Goal: Contribute content

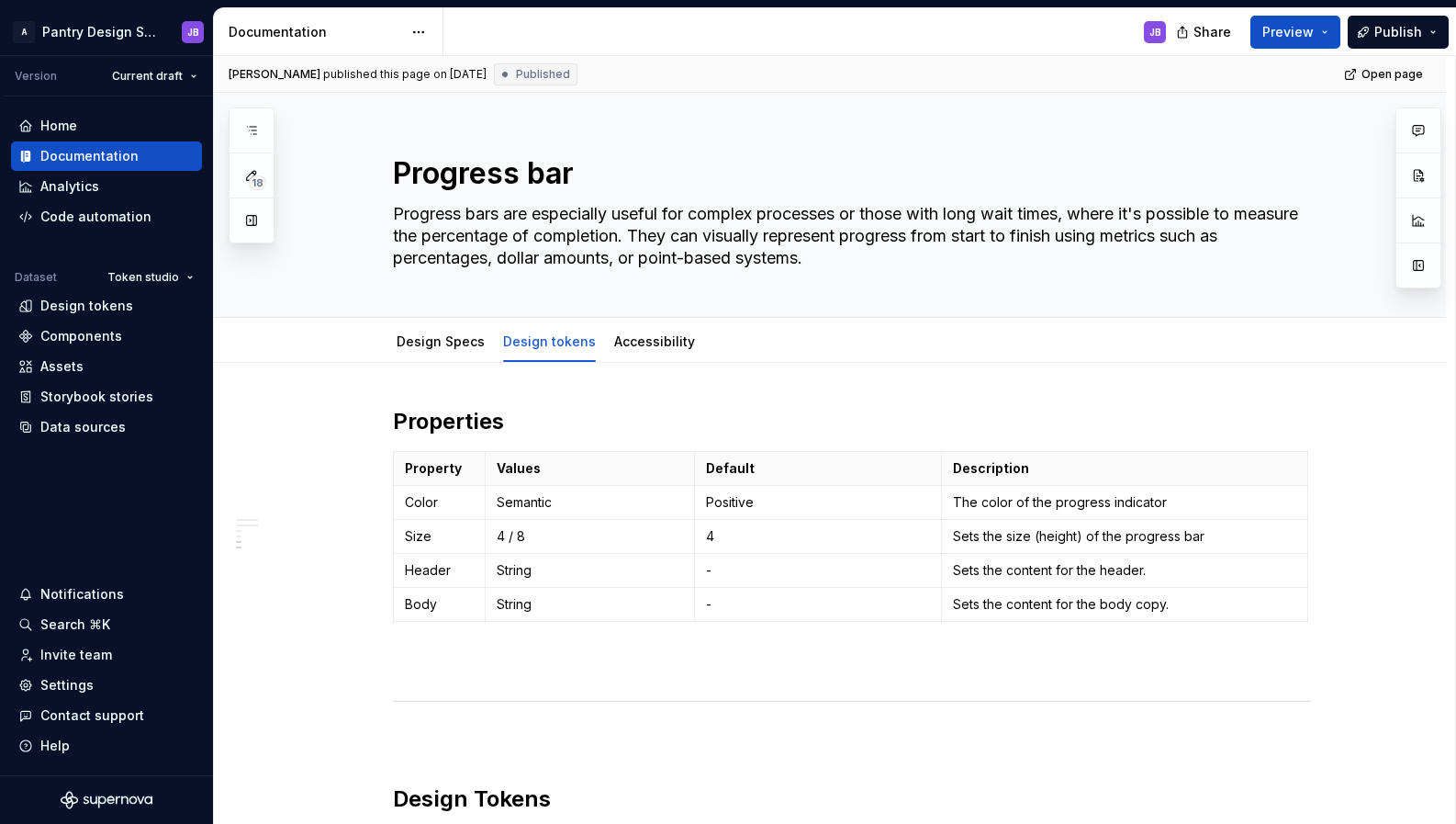
scroll to position [1519, 0]
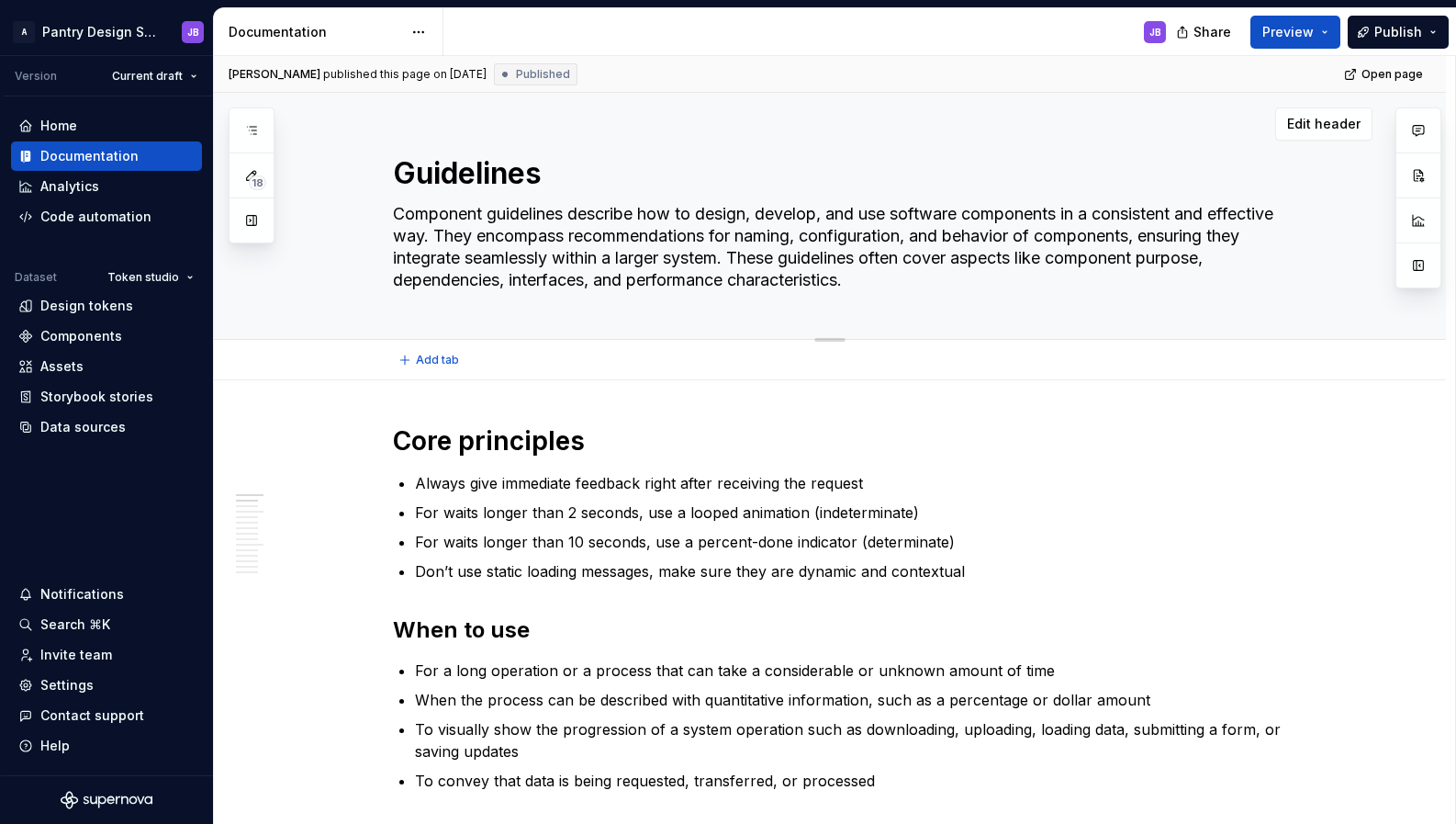
click at [400, 210] on textarea "Component guidelines describe how to design, develop, and use software componen…" at bounding box center [848, 247] width 918 height 95
drag, startPoint x: 400, startPoint y: 210, endPoint x: 1322, endPoint y: 122, distance: 926.2
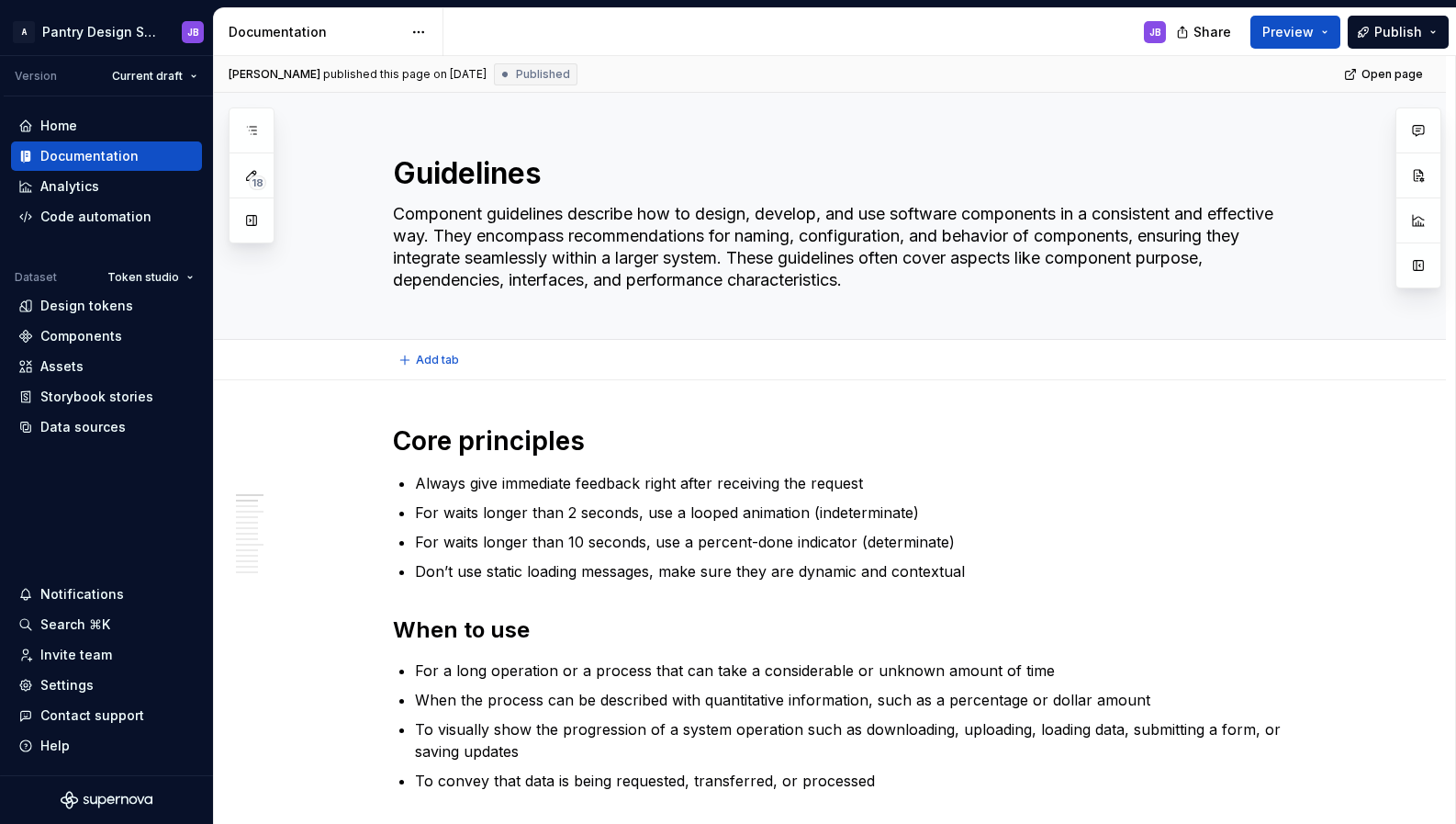
click at [516, 257] on textarea "Component guidelines describe how to design, develop, and use software componen…" at bounding box center [848, 247] width 918 height 95
click at [866, 282] on textarea "Component guidelines describe how to design, develop, and use software componen…" at bounding box center [848, 247] width 918 height 95
click at [1322, 198] on div "Guidelines Component guidelines describe how to design, develop, and use softwa…" at bounding box center [851, 215] width 1041 height 246
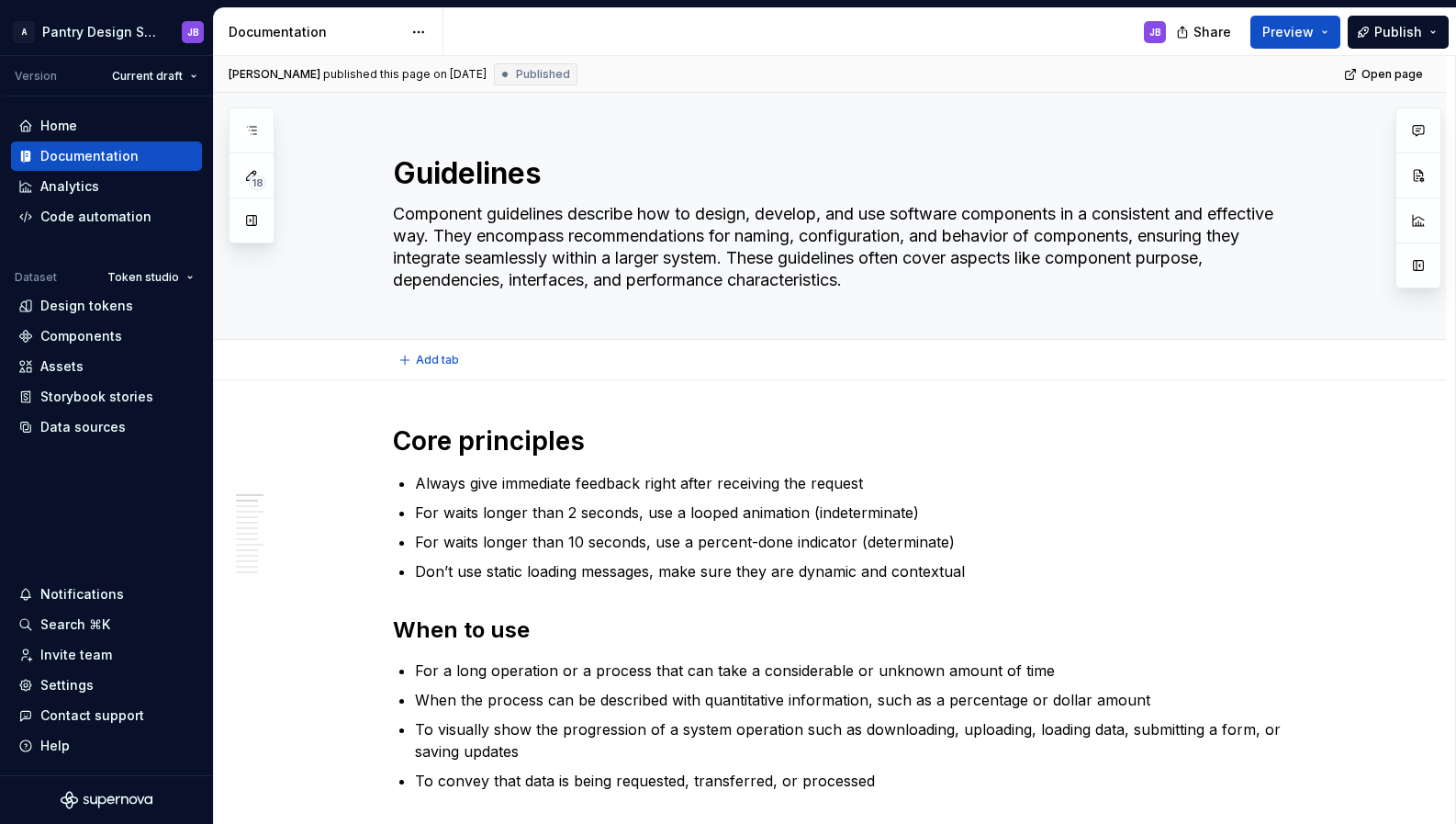
click at [1306, 203] on div "Guidelines Component guidelines describe how to design, develop, and use softwa…" at bounding box center [852, 215] width 918 height 246
click at [1319, 121] on span "Edit header" at bounding box center [1324, 124] width 74 height 19
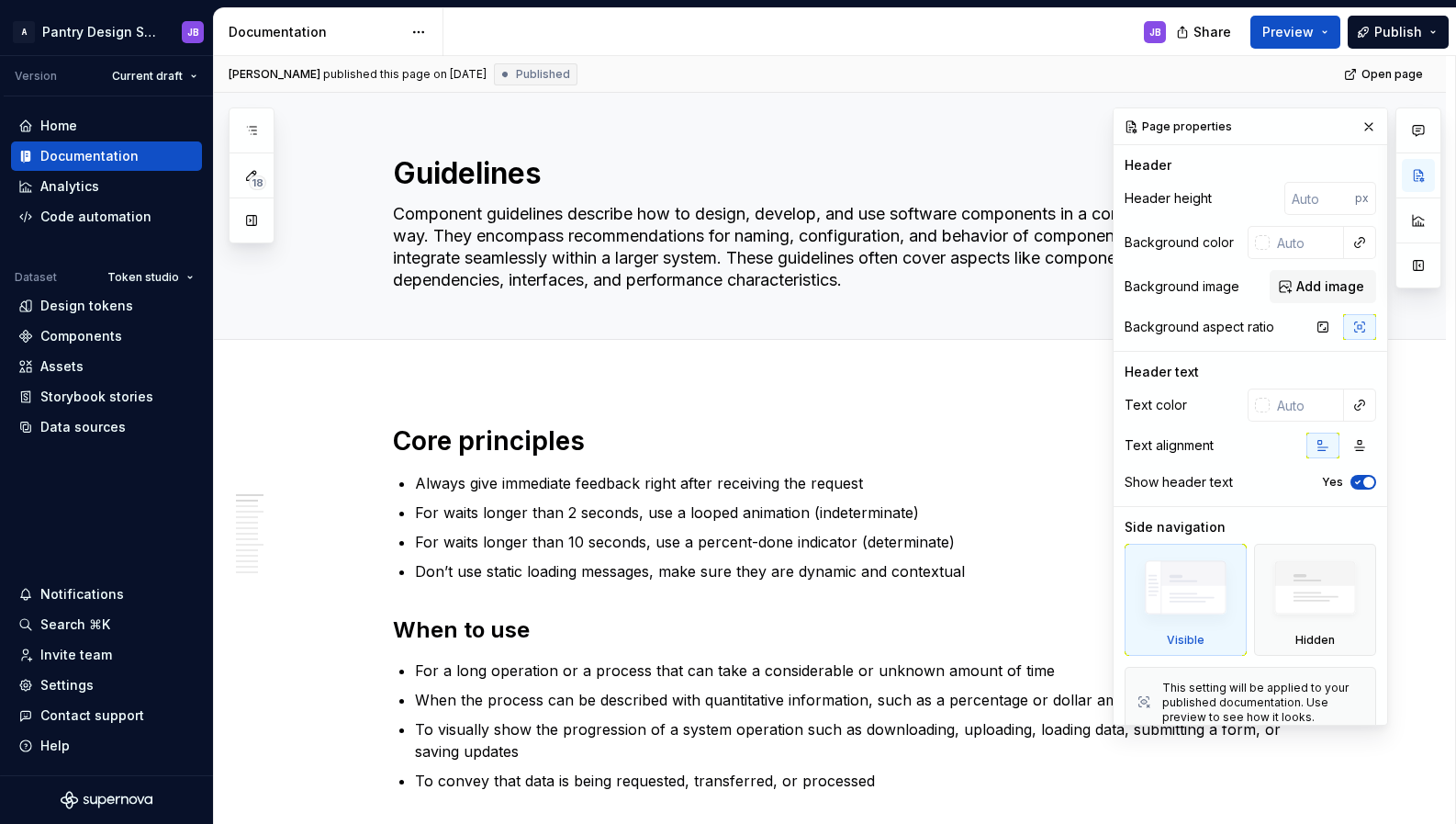
click at [1322, 122] on div "Page properties" at bounding box center [1250, 126] width 274 height 36
click at [1062, 118] on span "Edit header" at bounding box center [1039, 124] width 74 height 19
click at [1062, 120] on span "Edit header" at bounding box center [1039, 124] width 74 height 19
click at [1360, 127] on button "button" at bounding box center [1368, 126] width 25 height 25
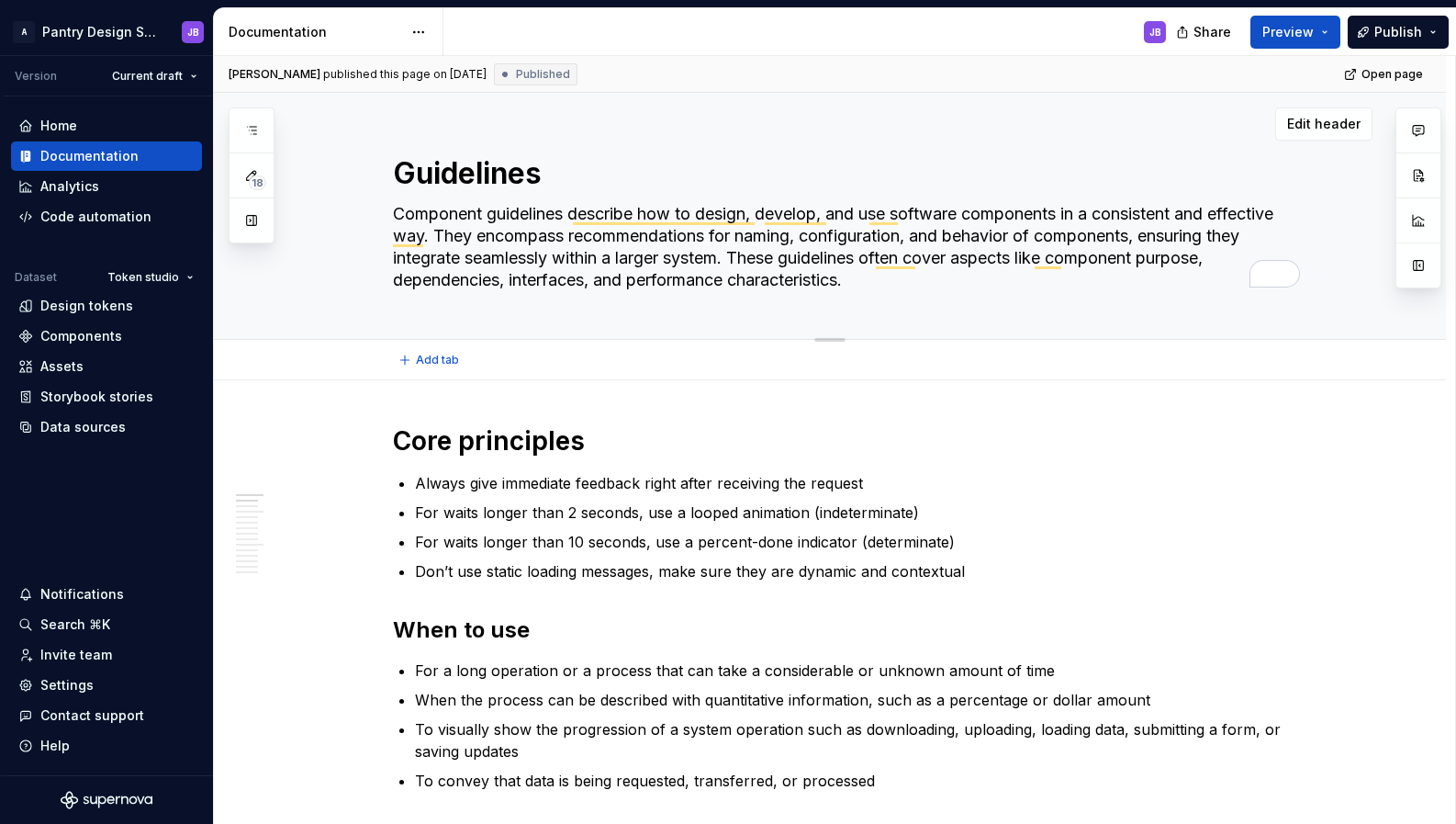
click at [936, 256] on textarea "Component guidelines describe how to design, develop, and use software componen…" at bounding box center [848, 247] width 918 height 95
click at [901, 284] on textarea "Component guidelines describe how to design, develop, and use software componen…" at bounding box center [848, 247] width 918 height 95
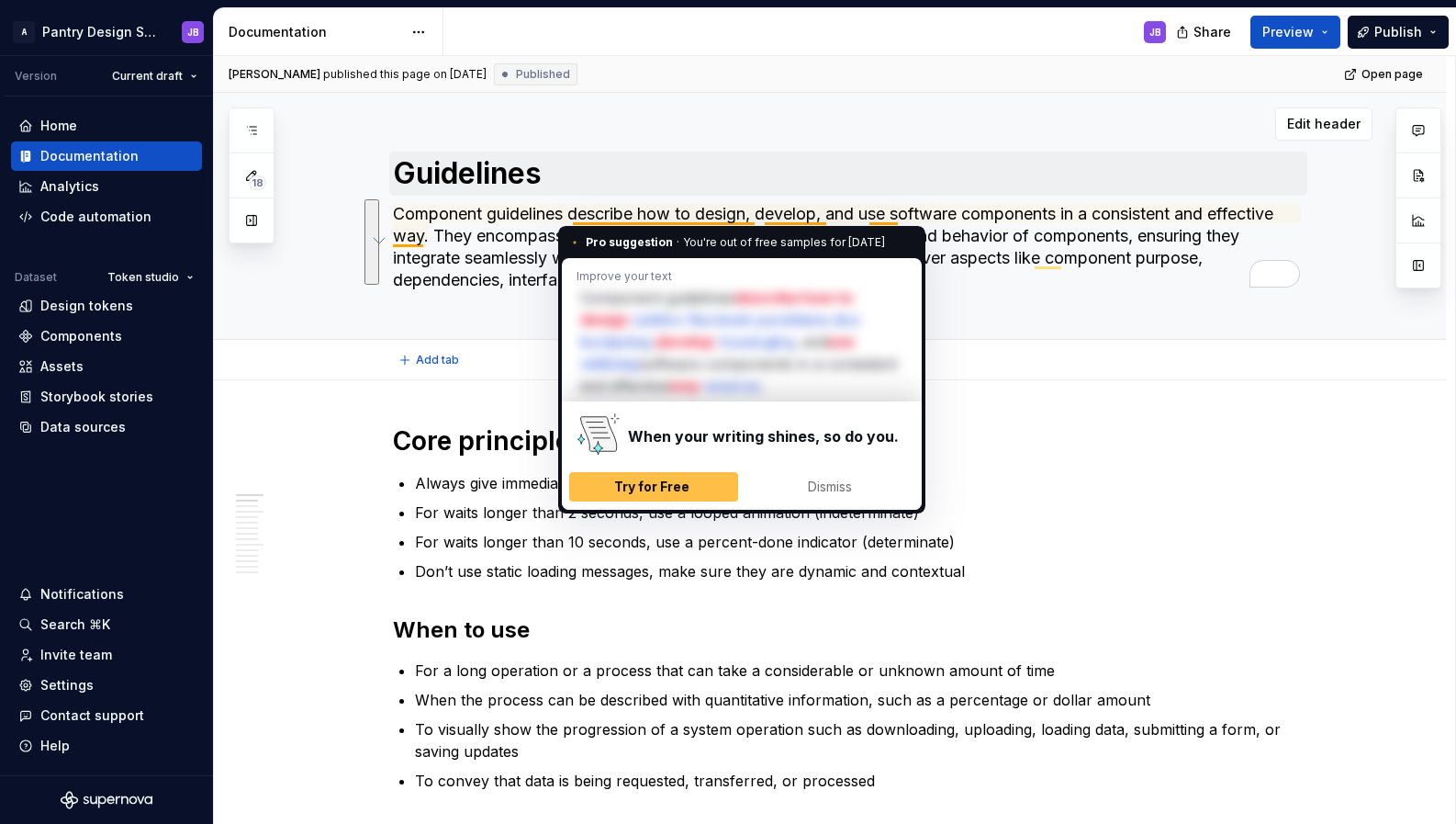
drag, startPoint x: 872, startPoint y: 279, endPoint x: 429, endPoint y: 190, distance: 451.9
click at [429, 190] on div "Guidelines Component guidelines describe how to design, develop, and use softwa…" at bounding box center [852, 215] width 918 height 246
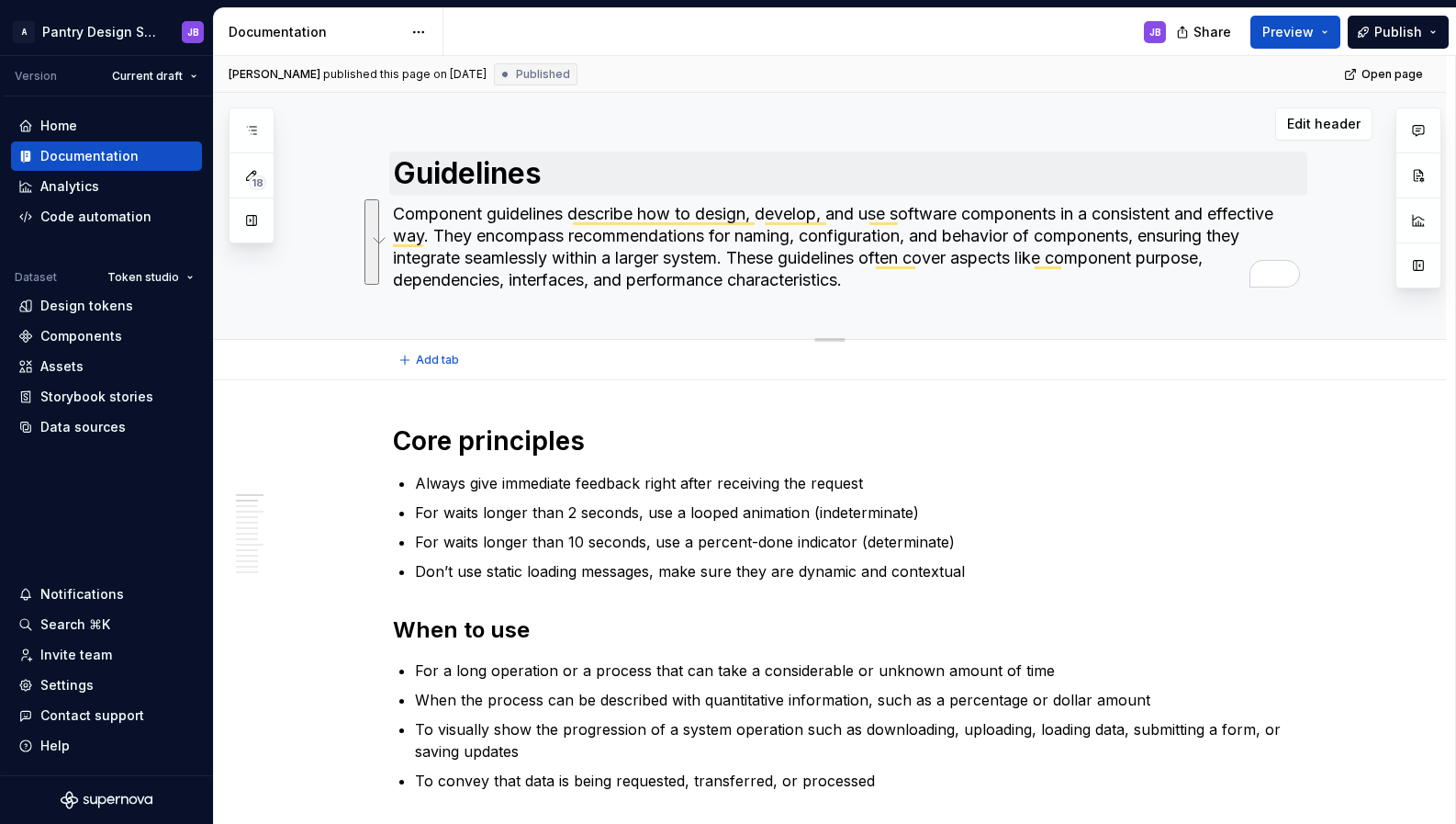
type textarea "*"
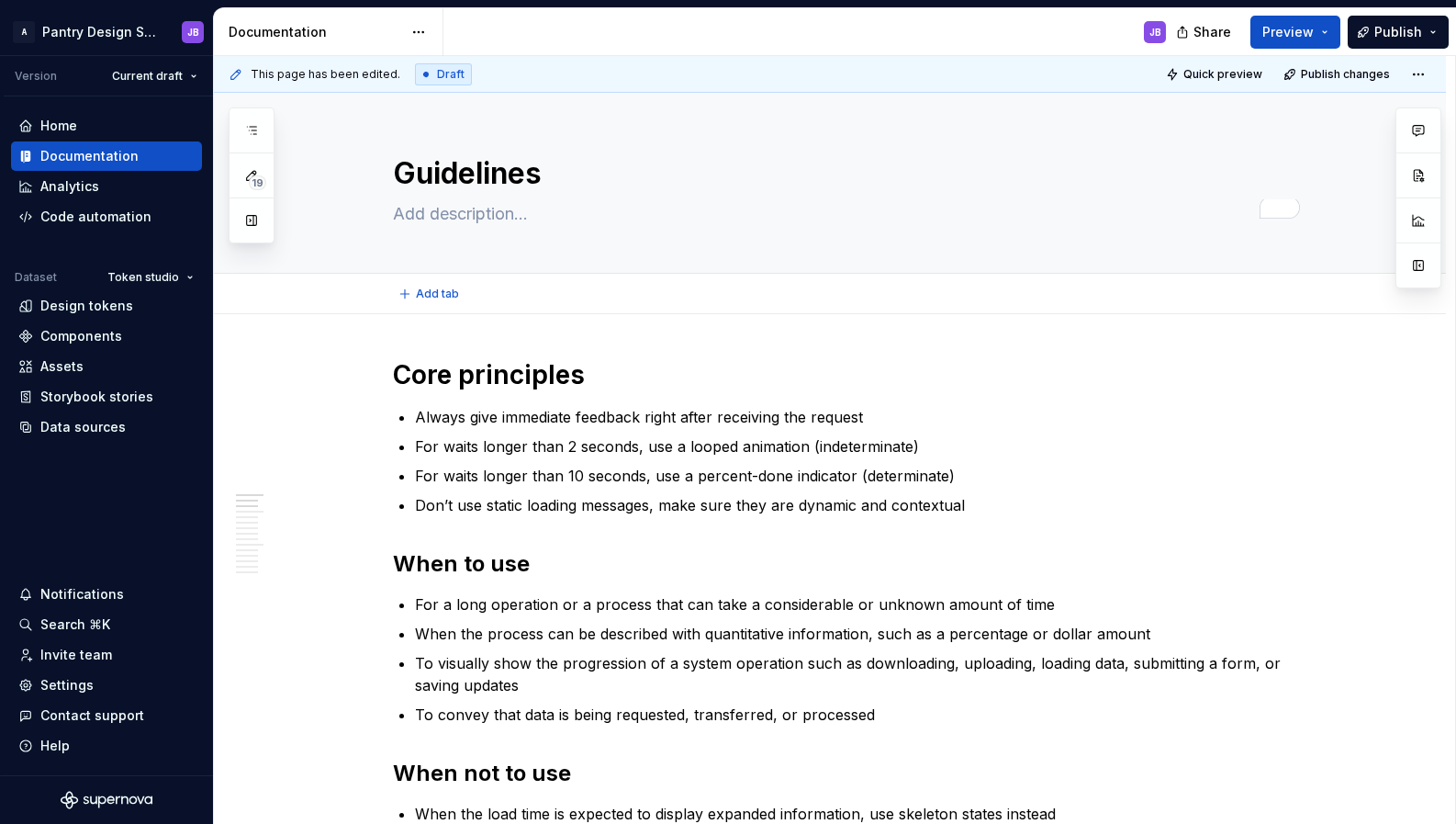
type textarea "*"
click at [1356, 75] on span "Publish changes" at bounding box center [1345, 75] width 89 height 15
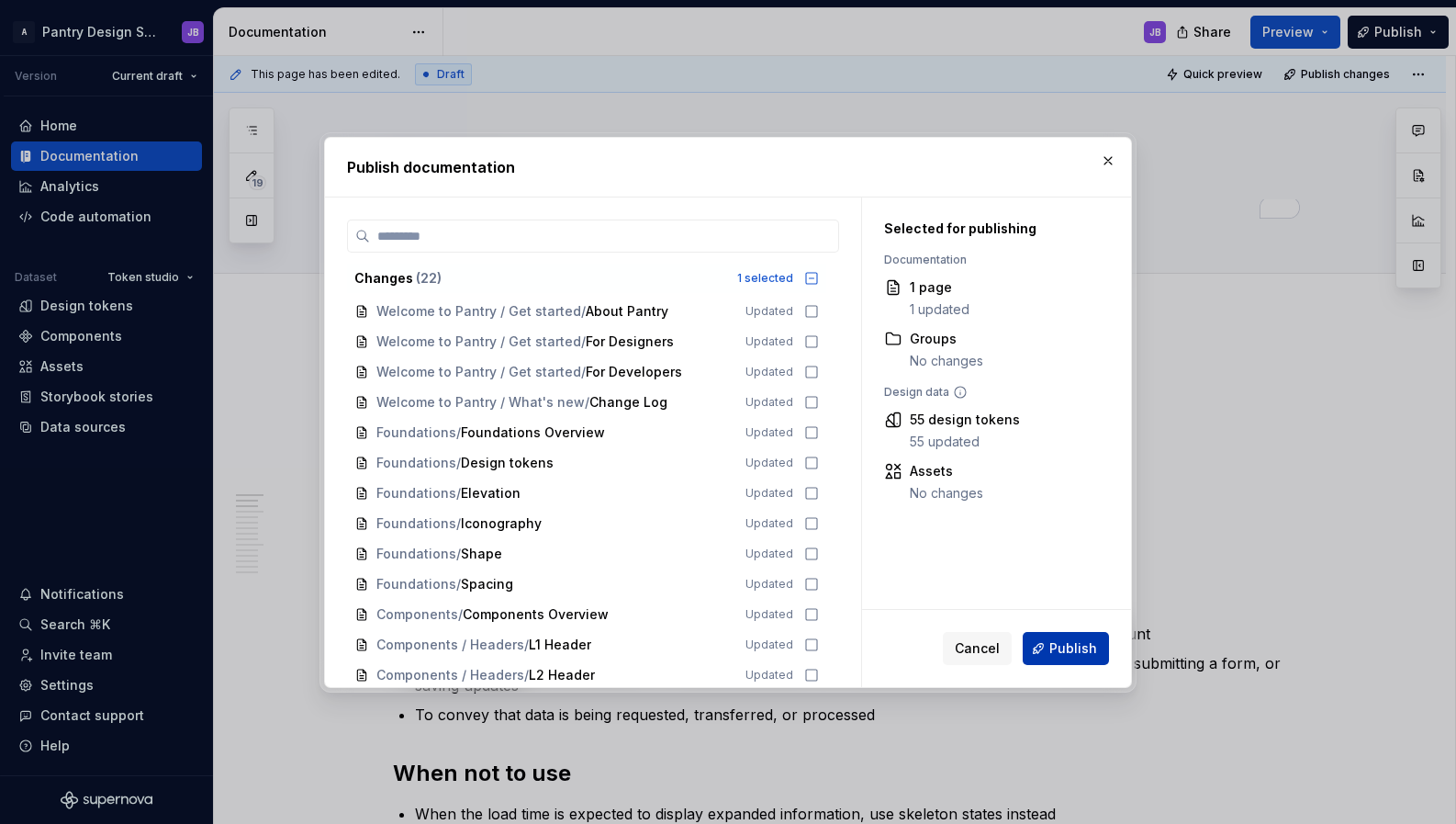
click at [1071, 646] on span "Publish" at bounding box center [1073, 648] width 48 height 19
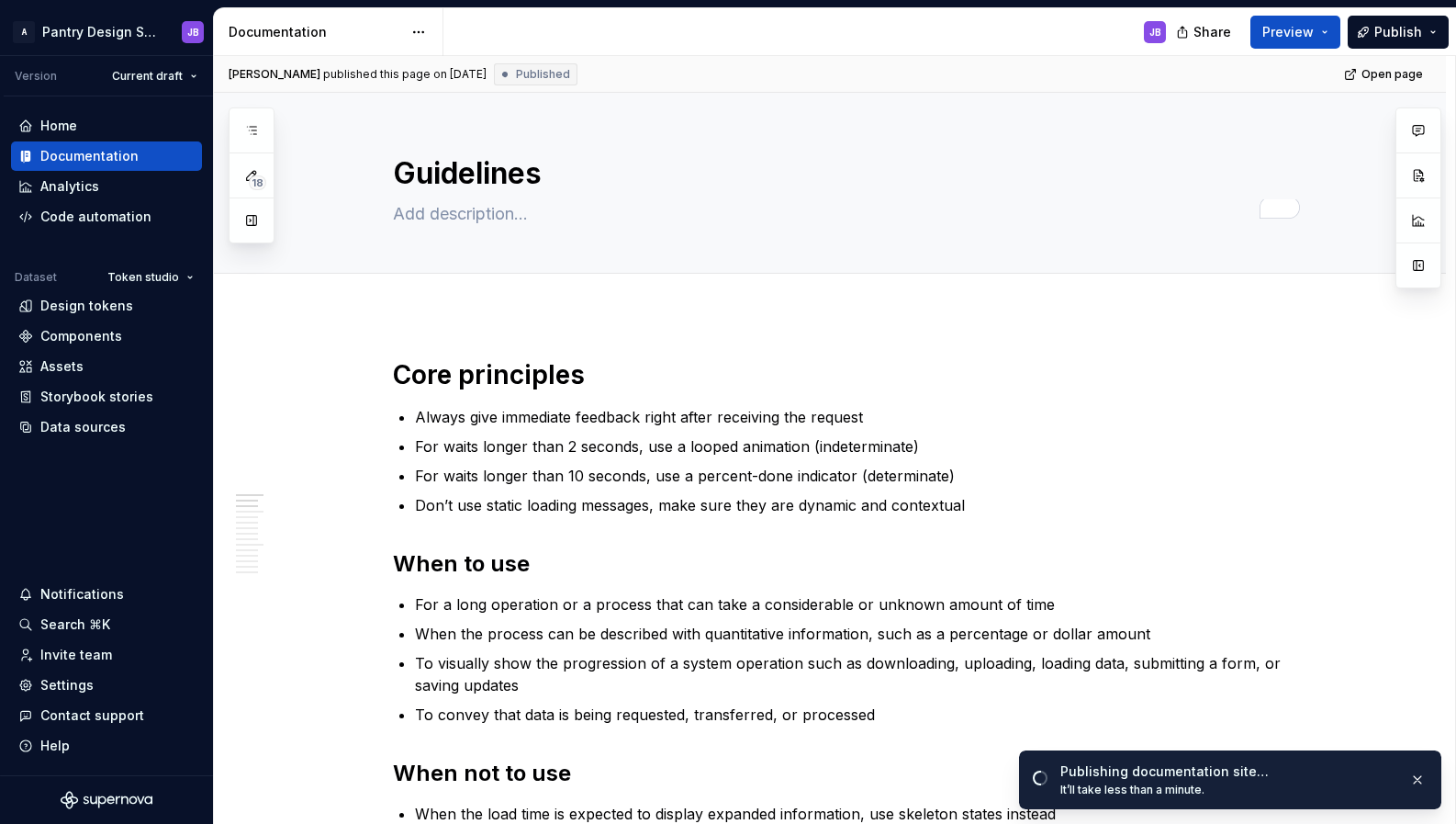
type textarea "*"
